Goal: Navigation & Orientation: Understand site structure

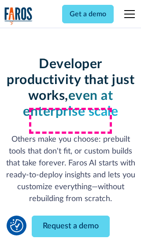
scroll to position [106, 0]
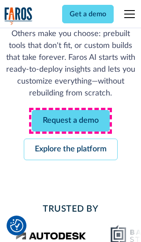
click at [70, 121] on link "Request a demo" at bounding box center [71, 121] width 78 height 22
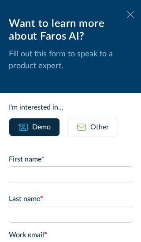
click at [130, 15] on icon at bounding box center [130, 14] width 7 height 7
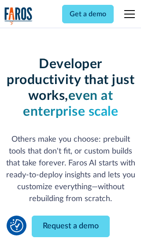
scroll to position [134, 0]
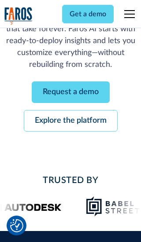
click at [70, 121] on link "Explore the platform" at bounding box center [71, 121] width 94 height 22
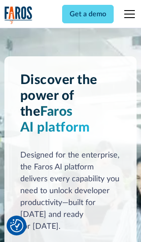
scroll to position [6610, 0]
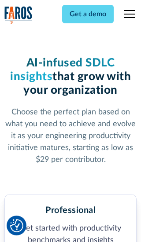
scroll to position [1364, 0]
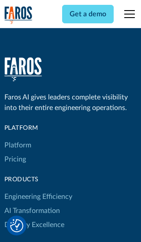
click at [17, 138] on link "Platform" at bounding box center [17, 145] width 27 height 14
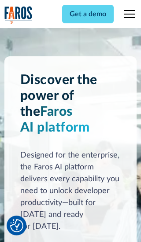
scroll to position [6892, 0]
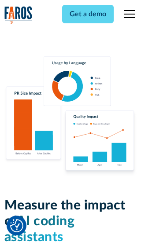
scroll to position [5440, 0]
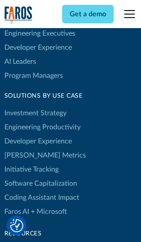
click at [26, 148] on link "[PERSON_NAME] Metrics" at bounding box center [44, 155] width 81 height 14
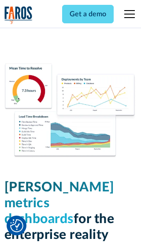
scroll to position [3853, 0]
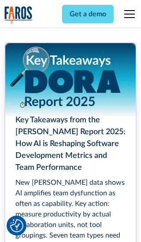
scroll to position [3966, 0]
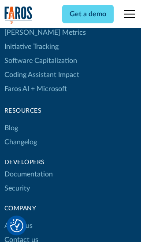
click at [20, 135] on link "Changelog" at bounding box center [20, 142] width 33 height 14
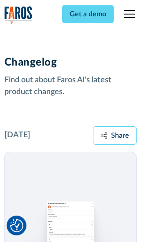
scroll to position [10628, 0]
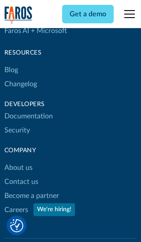
click at [18, 161] on link "About us" at bounding box center [18, 168] width 28 height 14
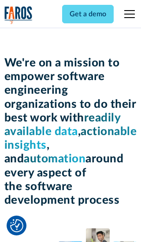
scroll to position [3034, 0]
